Goal: Navigation & Orientation: Find specific page/section

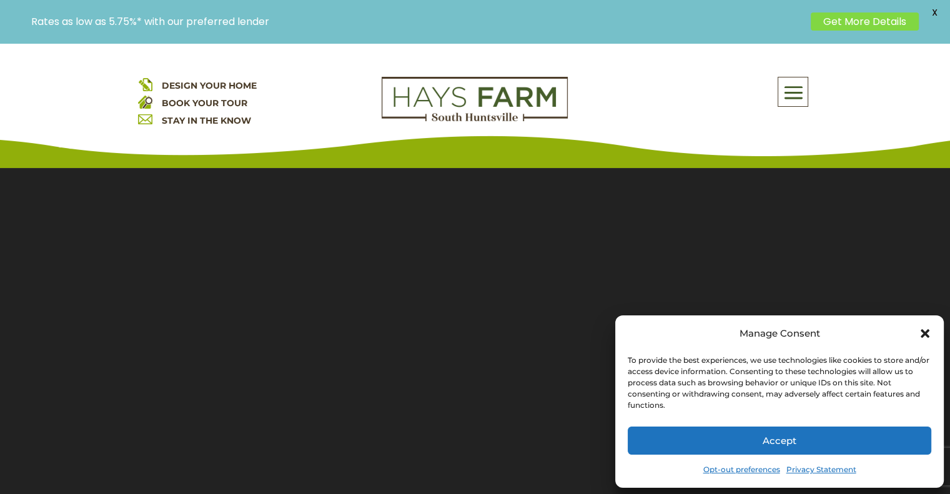
click at [683, 444] on button "Accept" at bounding box center [780, 441] width 304 height 28
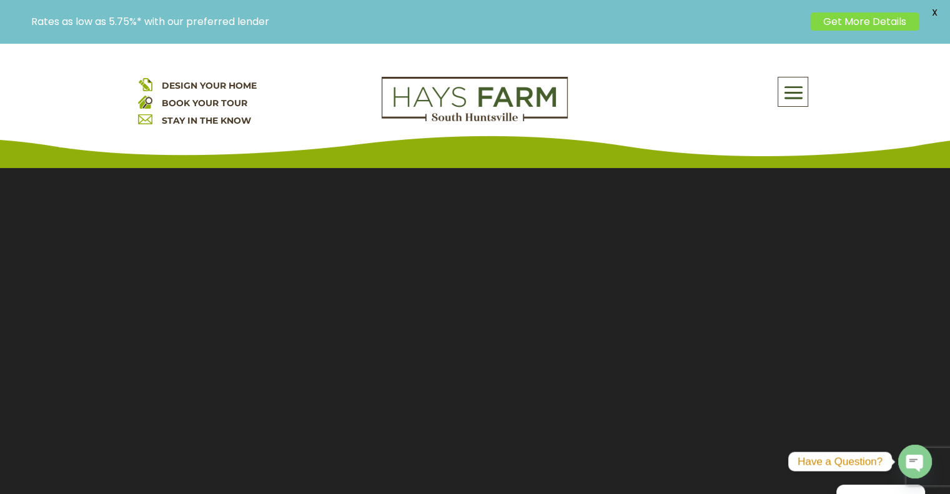
click at [789, 97] on span at bounding box center [793, 93] width 29 height 29
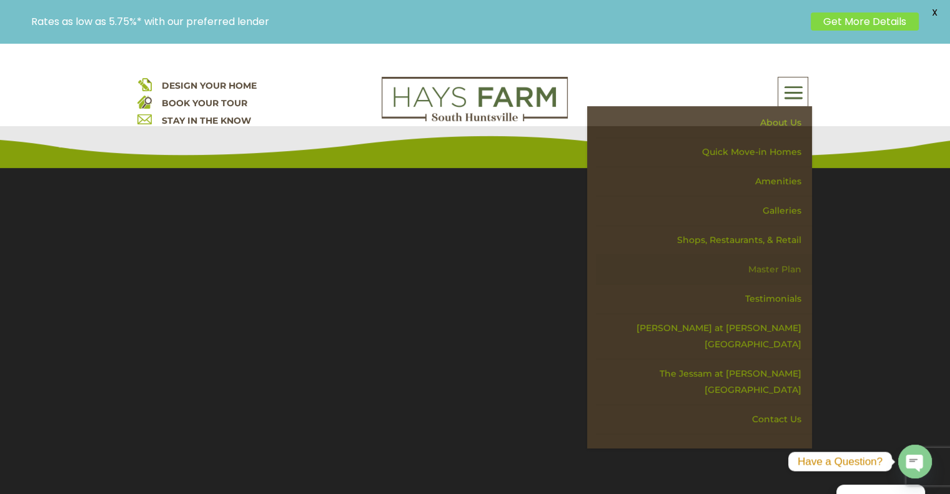
scroll to position [44, 0]
click at [774, 267] on link "Master Plan" at bounding box center [704, 269] width 216 height 29
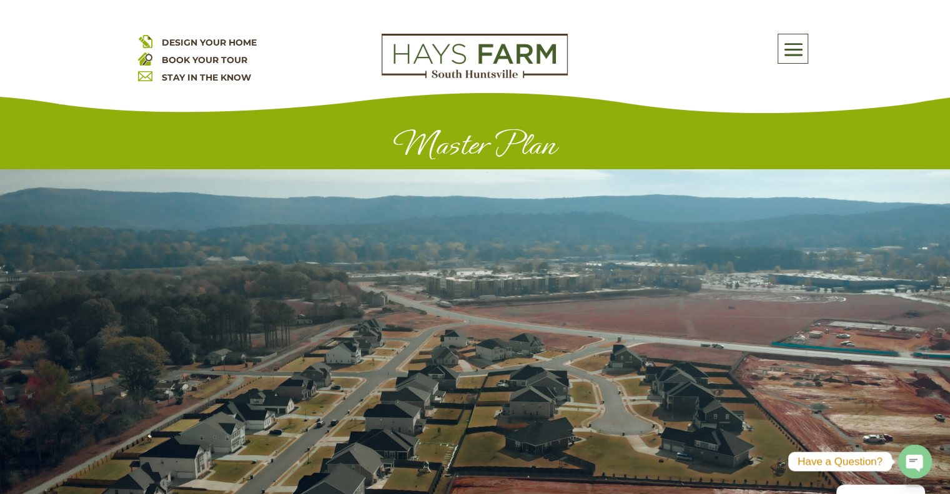
click at [796, 49] on span at bounding box center [793, 49] width 29 height 29
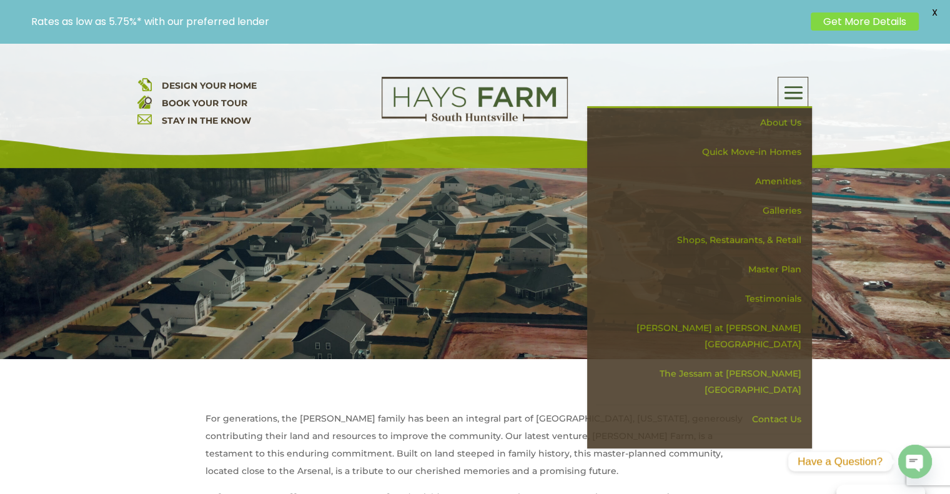
scroll to position [214, 0]
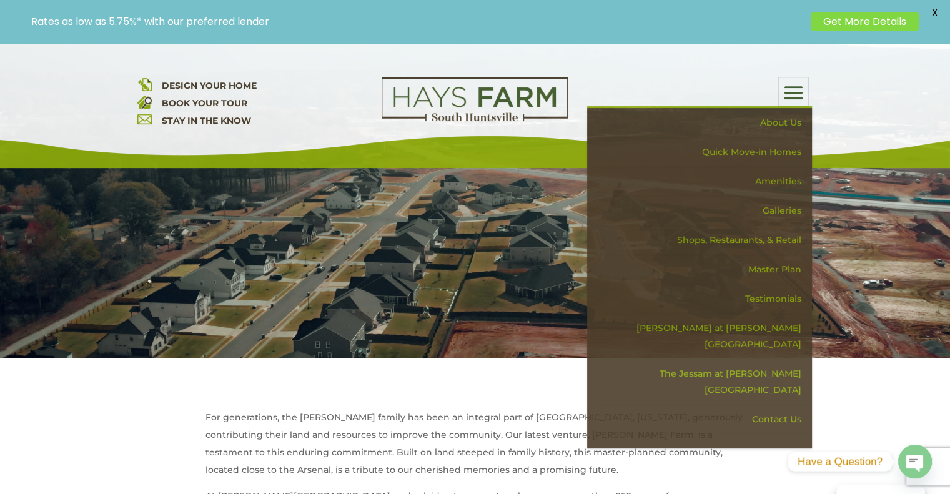
click at [800, 89] on span at bounding box center [793, 93] width 29 height 29
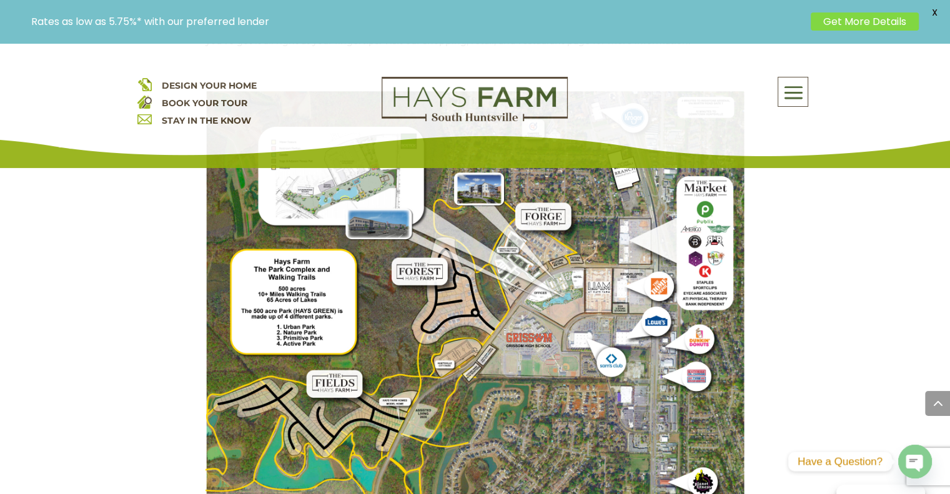
scroll to position [1067, 0]
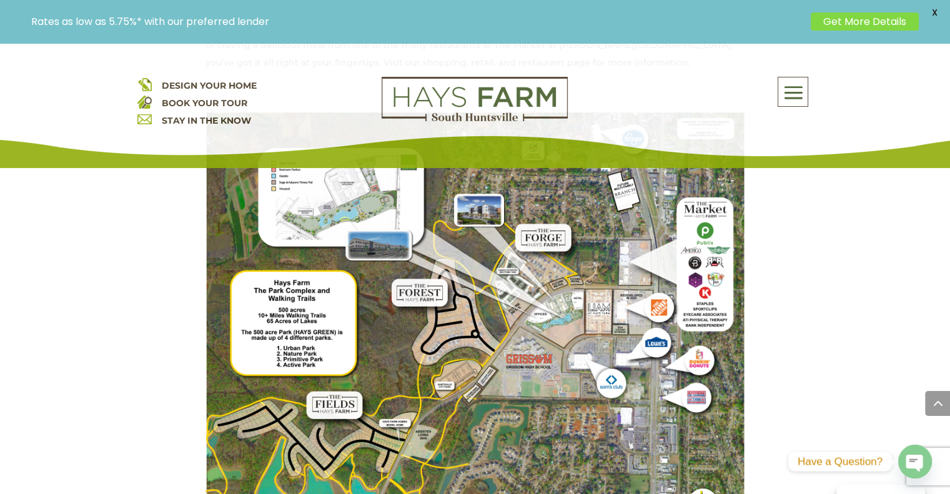
click at [795, 89] on span at bounding box center [793, 93] width 29 height 29
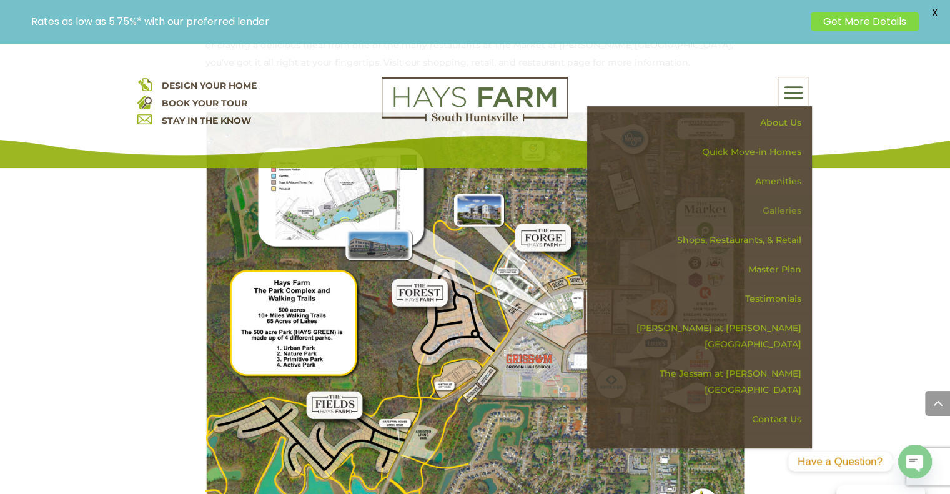
click at [782, 205] on link "Galleries" at bounding box center [704, 210] width 216 height 29
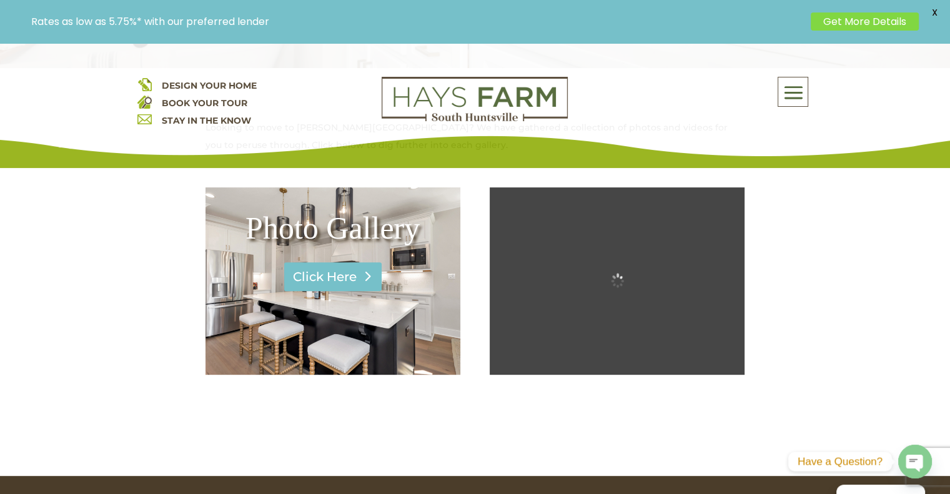
scroll to position [500, 0]
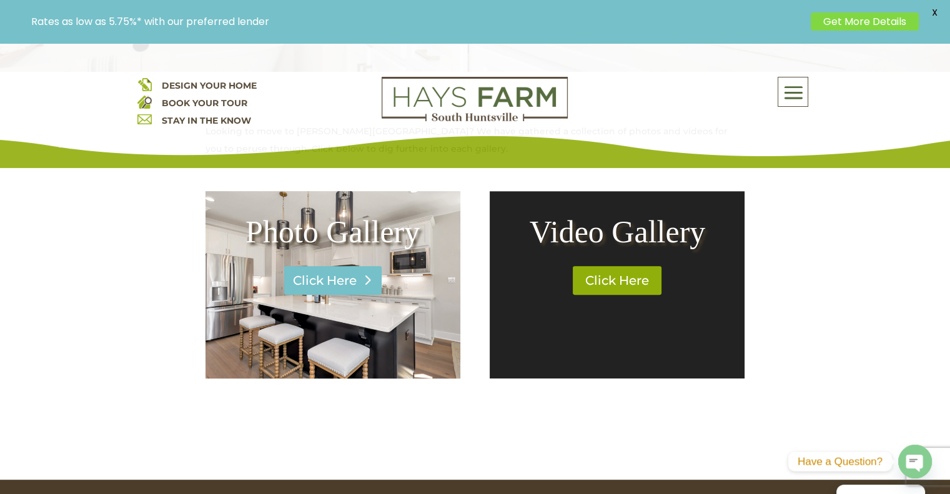
click at [302, 283] on link "Click Here" at bounding box center [332, 280] width 97 height 29
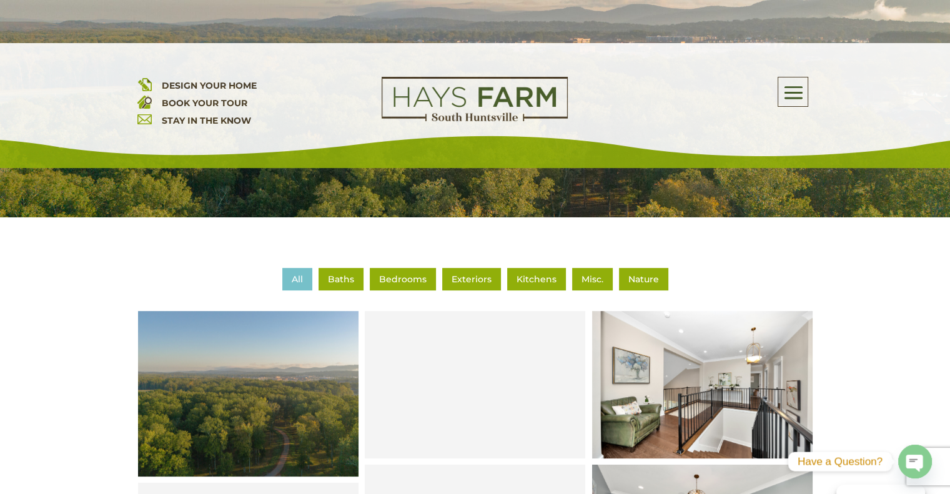
scroll to position [312, 0]
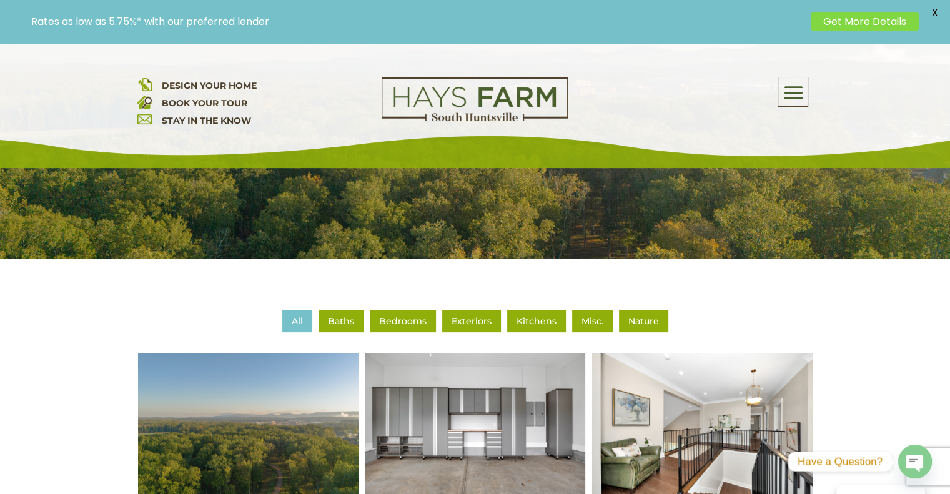
click at [650, 325] on li "Nature" at bounding box center [643, 321] width 49 height 22
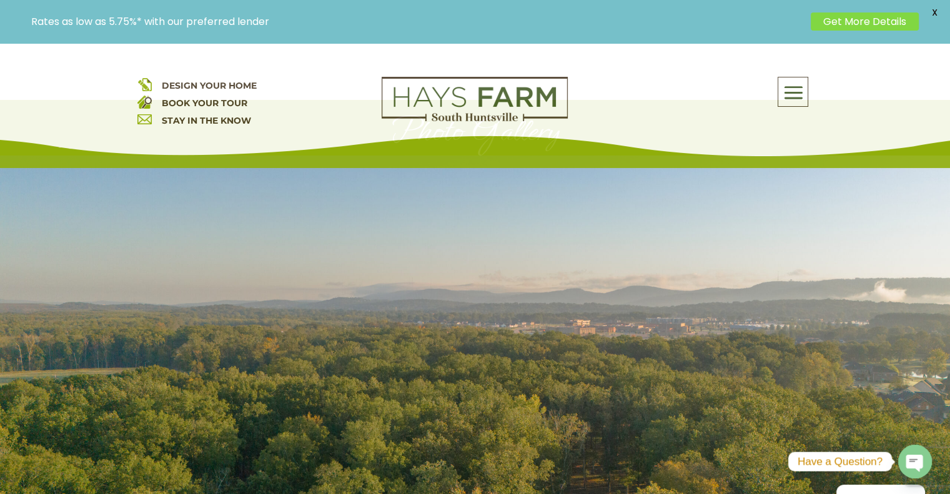
scroll to position [0, 0]
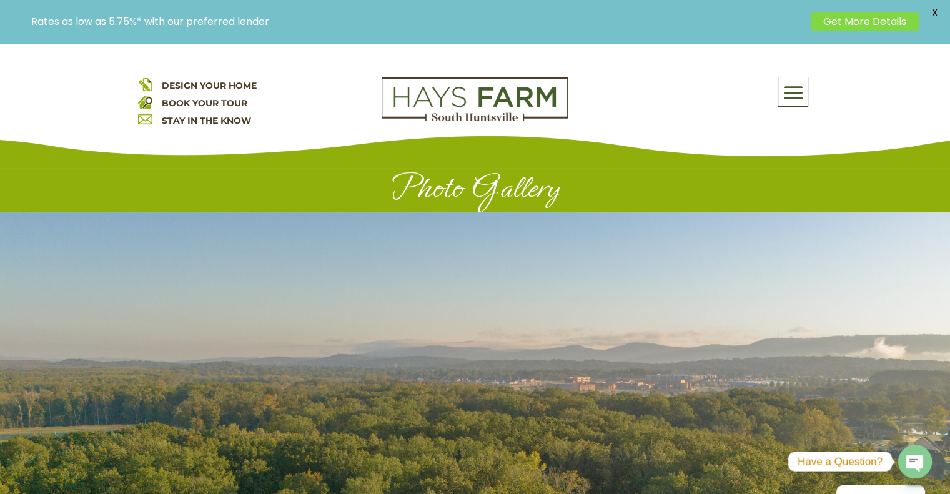
click at [789, 89] on span at bounding box center [793, 93] width 29 height 29
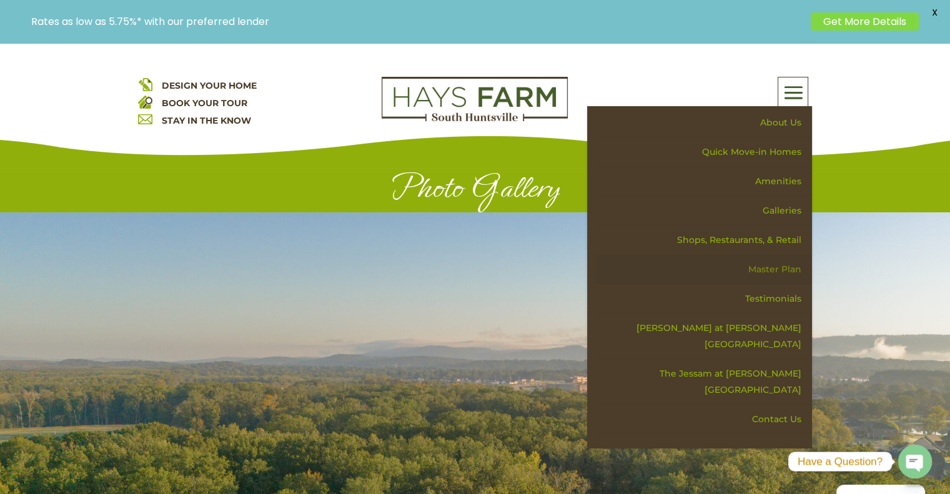
click at [772, 272] on link "Master Plan" at bounding box center [704, 269] width 216 height 29
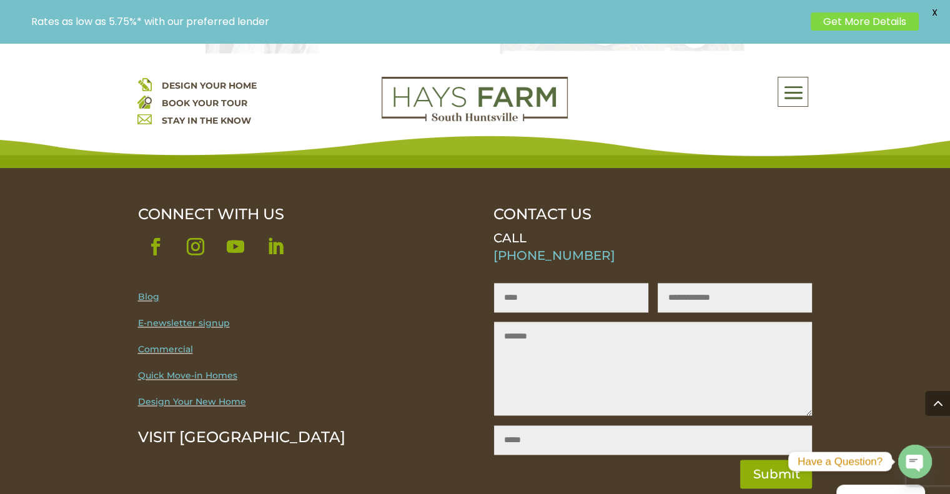
scroll to position [1846, 0]
